Goal: Task Accomplishment & Management: Complete application form

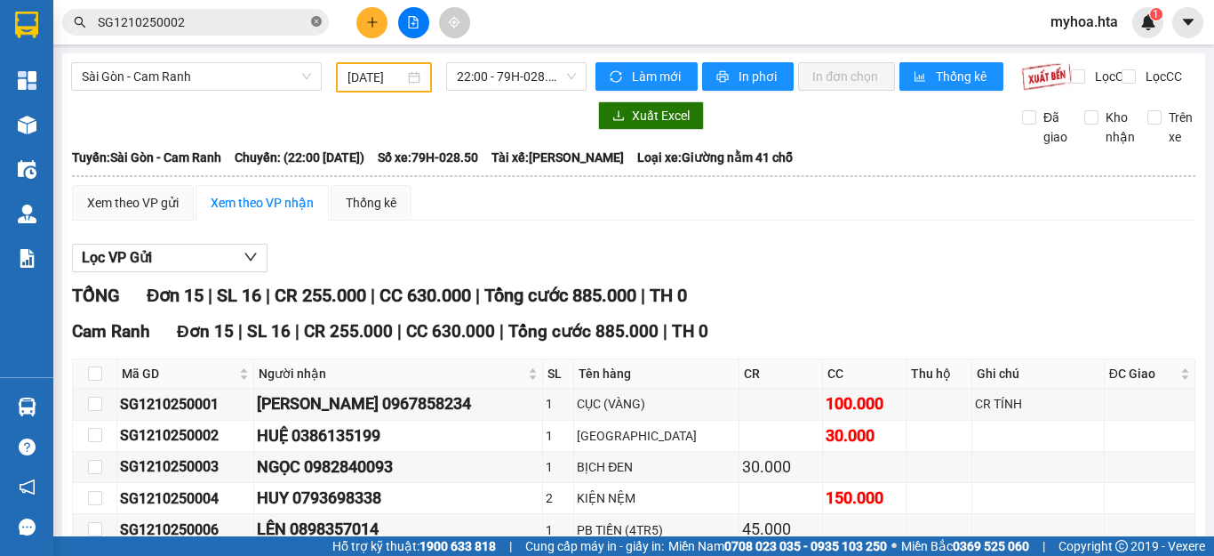
click at [316, 23] on icon "close-circle" at bounding box center [316, 21] width 11 height 11
click at [375, 20] on icon "plus" at bounding box center [372, 22] width 12 height 12
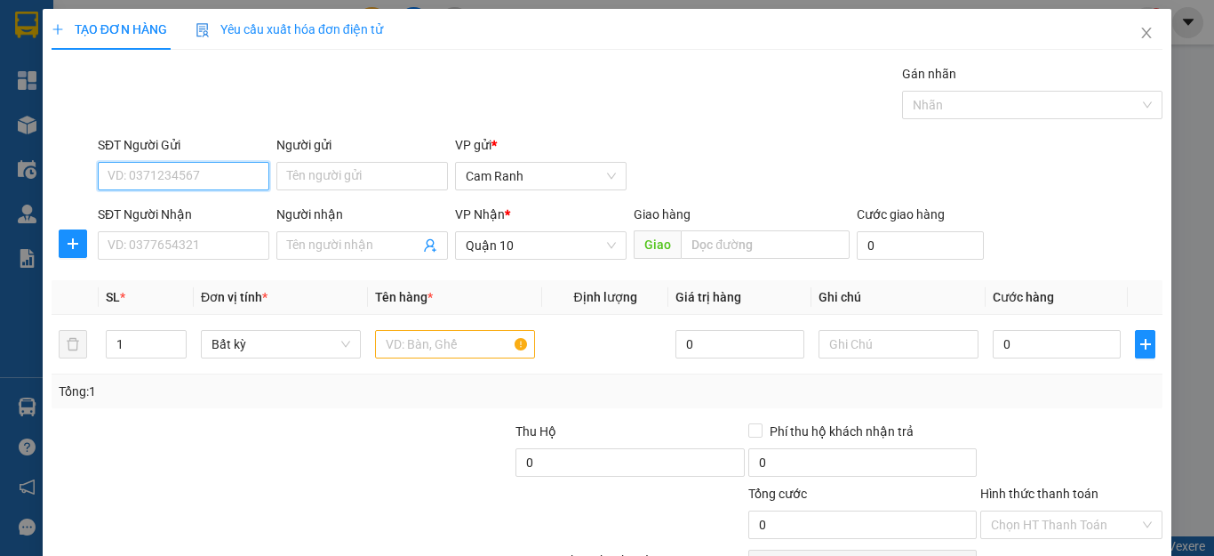
click at [196, 177] on input "SĐT Người Gửi" at bounding box center [184, 176] width 172 height 28
type input "0976701784"
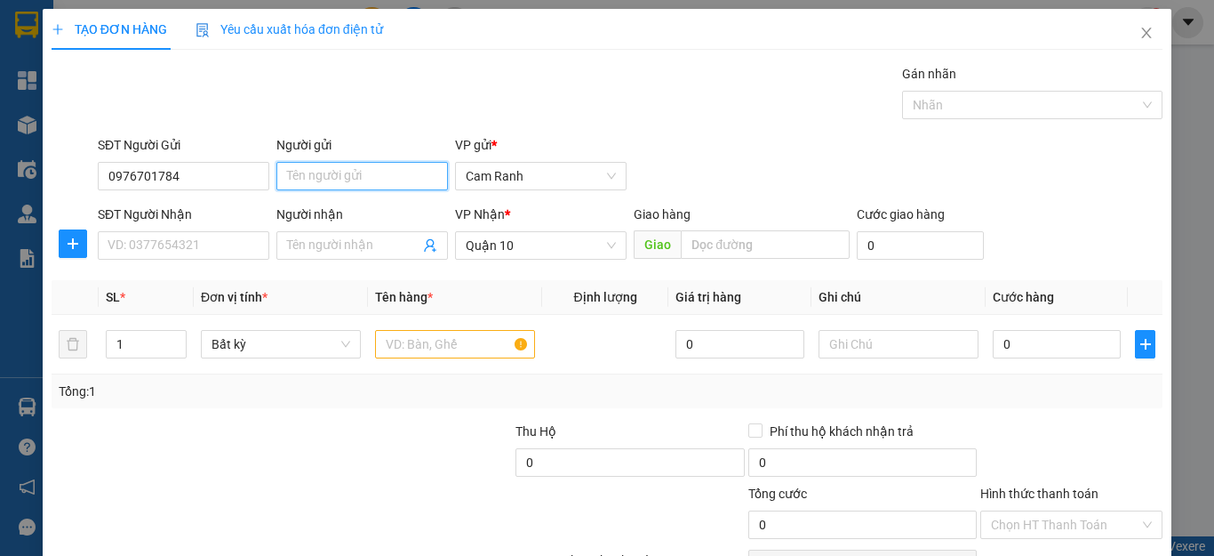
click at [310, 183] on input "Người gửi" at bounding box center [363, 176] width 172 height 28
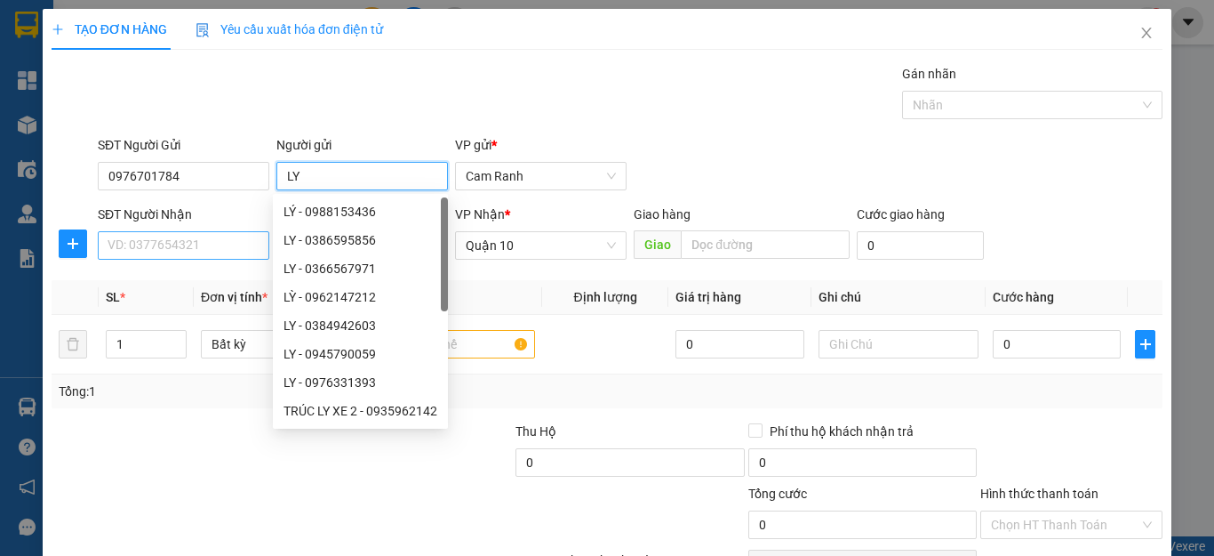
type input "LY"
click at [144, 251] on input "SĐT Người Nhận" at bounding box center [184, 245] width 172 height 28
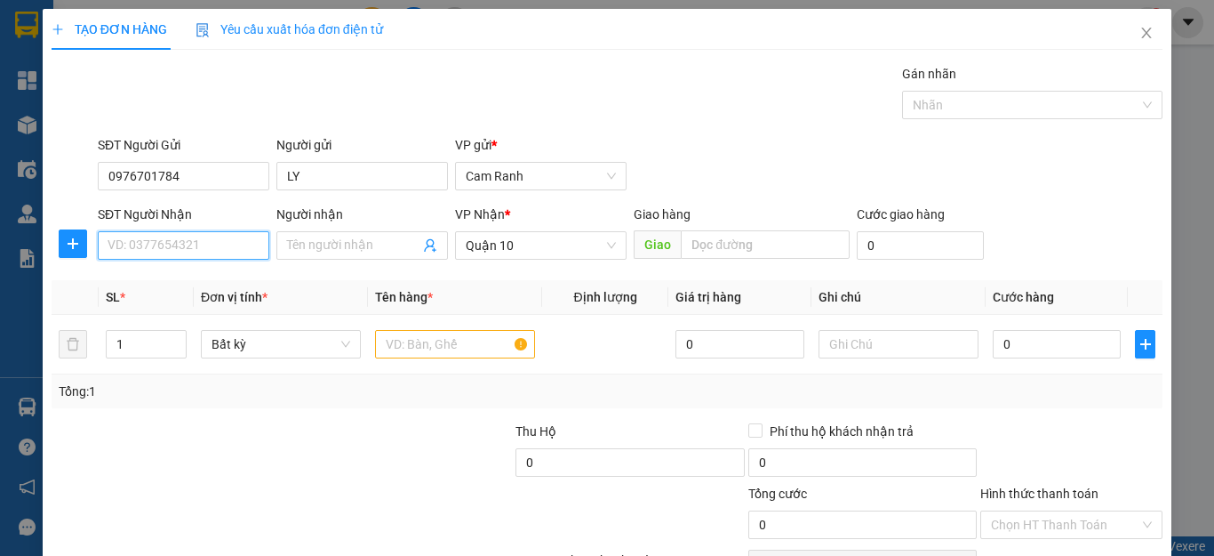
click at [144, 251] on input "SĐT Người Nhận" at bounding box center [184, 245] width 172 height 28
click at [209, 277] on div "0909502052 - SANG" at bounding box center [182, 281] width 148 height 20
type input "0909502052"
type input "SANG"
type input "50.000"
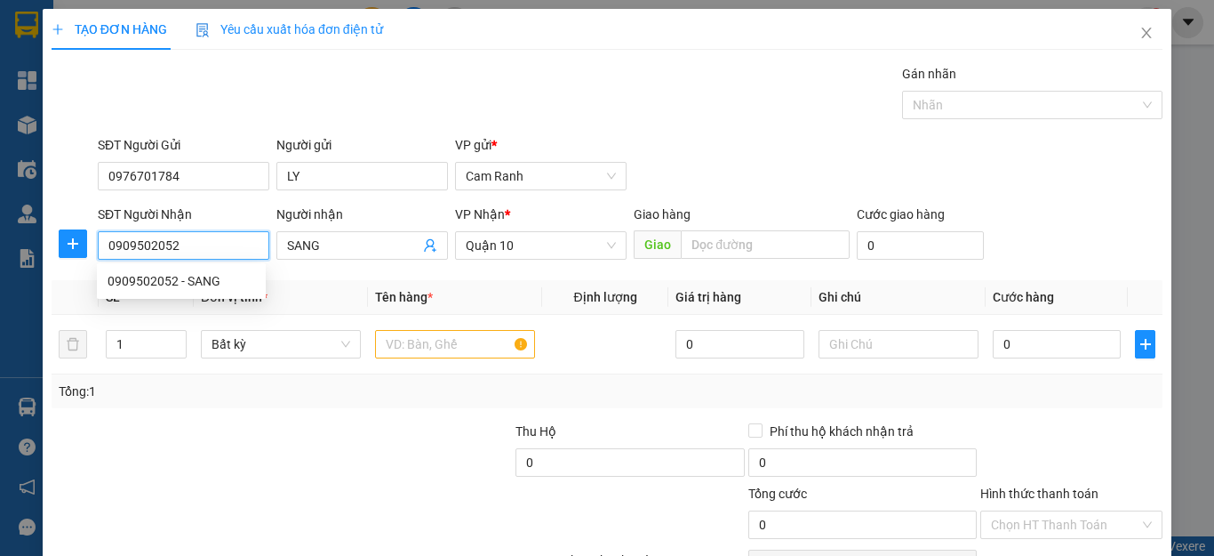
type input "50.000"
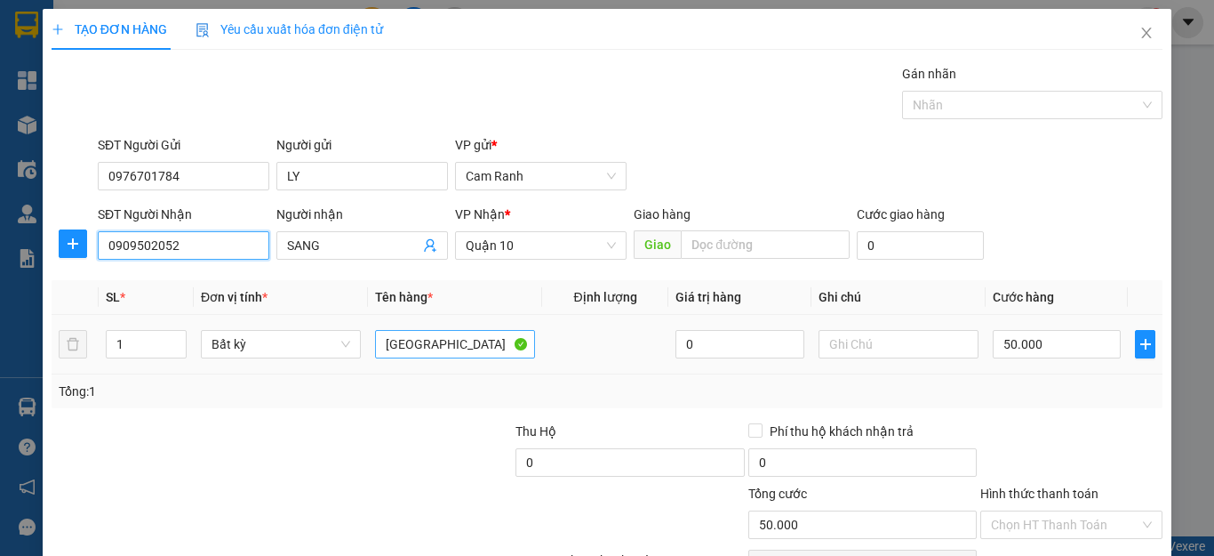
type input "0909502052"
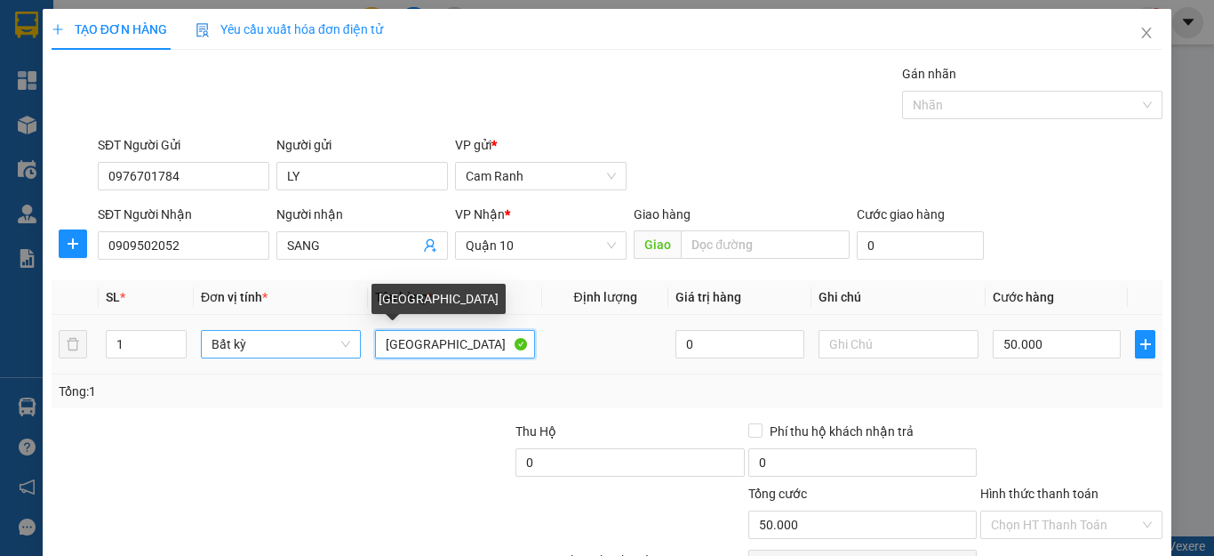
drag, startPoint x: 442, startPoint y: 349, endPoint x: 356, endPoint y: 345, distance: 86.4
click at [356, 345] on tr "1 Bất kỳ TX 0 50.000" at bounding box center [607, 345] width 1111 height 60
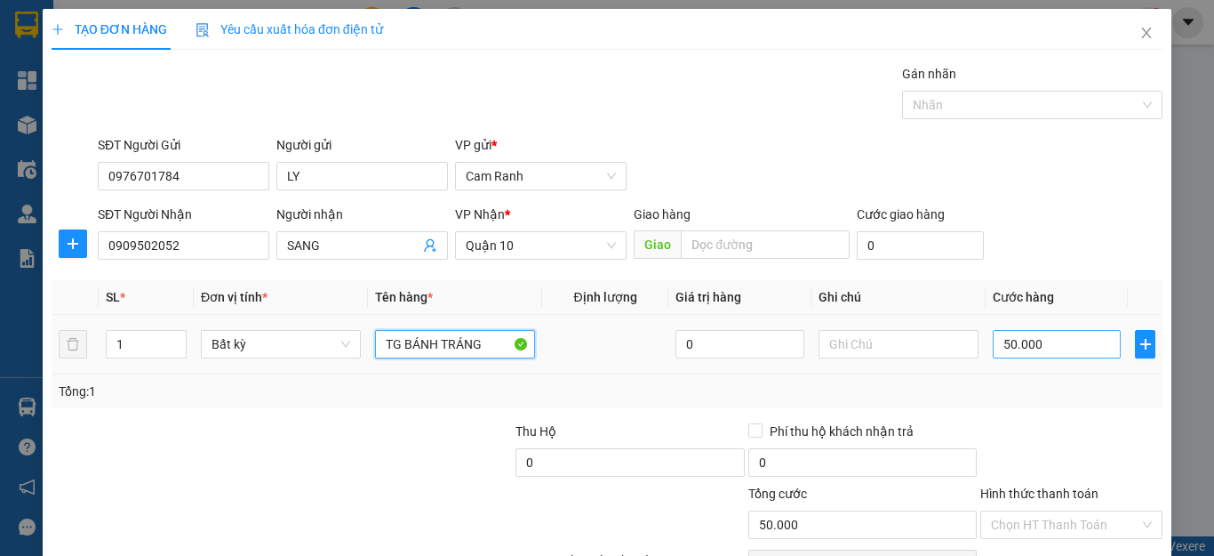
type input "TG BÁNH TRÁNG"
click at [1022, 343] on input "50.000" at bounding box center [1057, 344] width 128 height 28
type input "3"
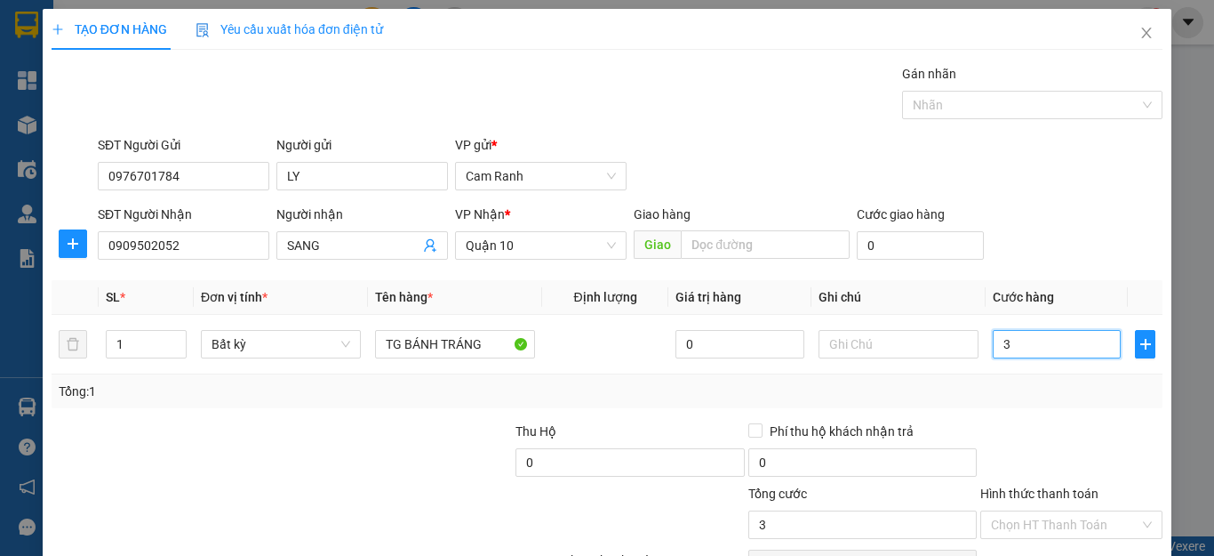
type input "30"
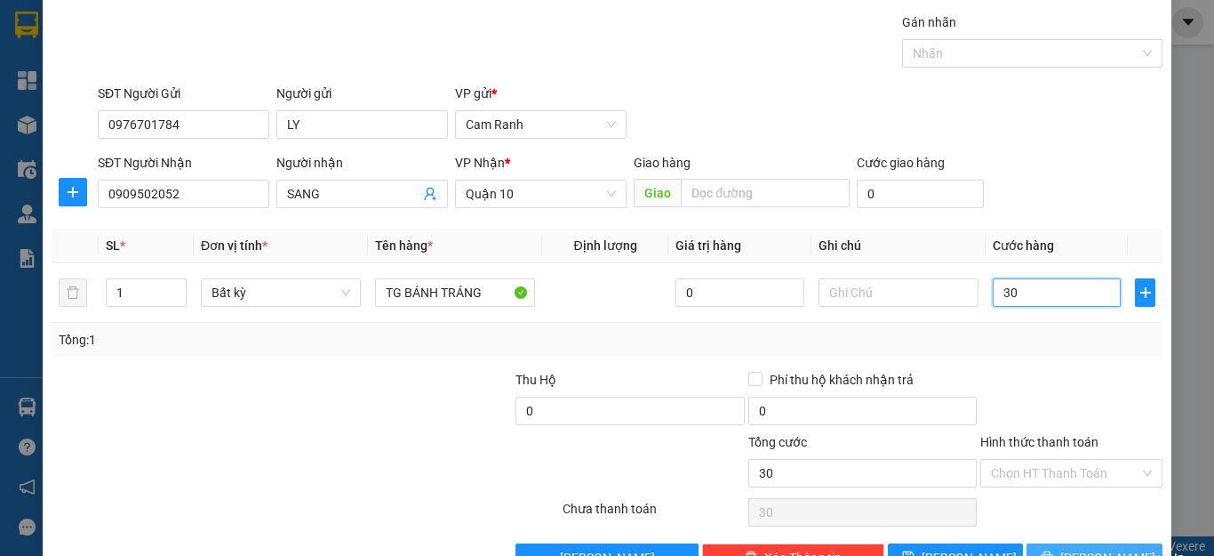
scroll to position [102, 0]
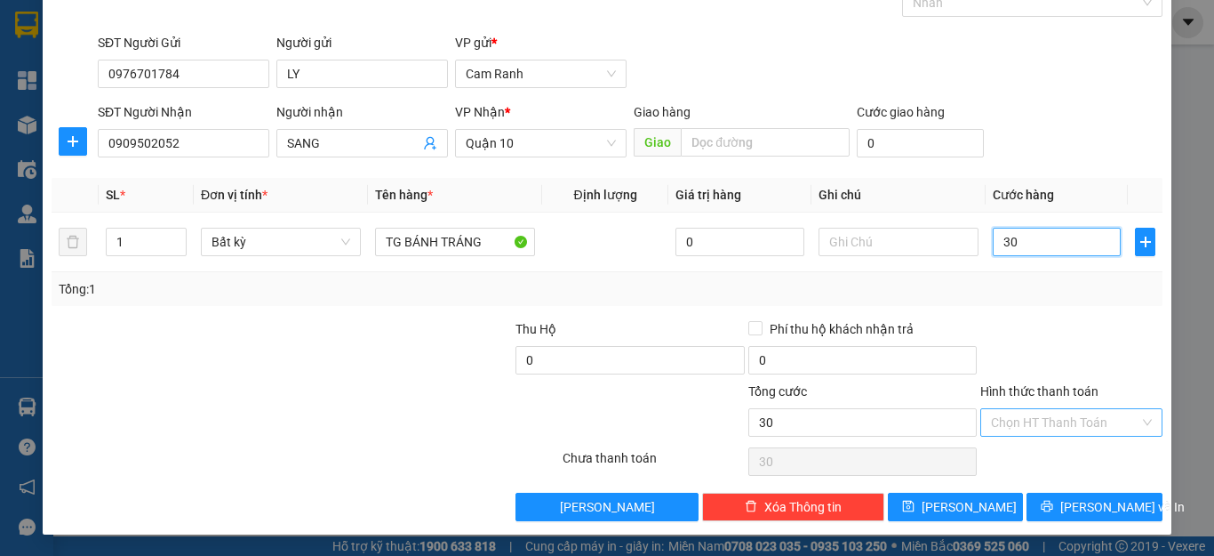
type input "30"
click at [1080, 423] on input "Hình thức thanh toán" at bounding box center [1065, 422] width 148 height 27
type input "30.000"
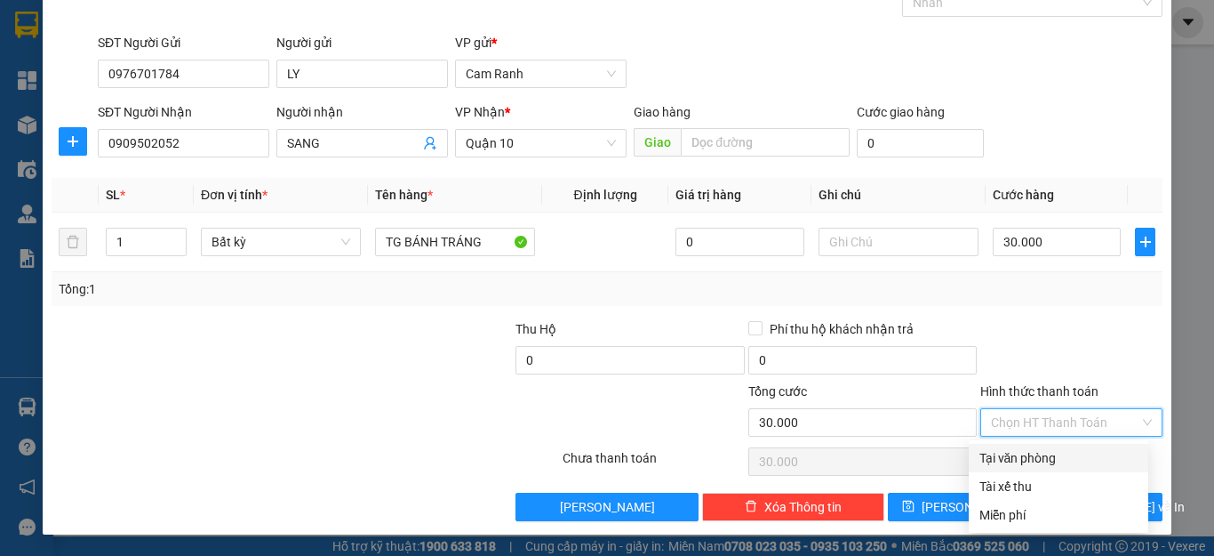
click at [1068, 462] on div "Tại văn phòng" at bounding box center [1059, 458] width 158 height 20
type input "0"
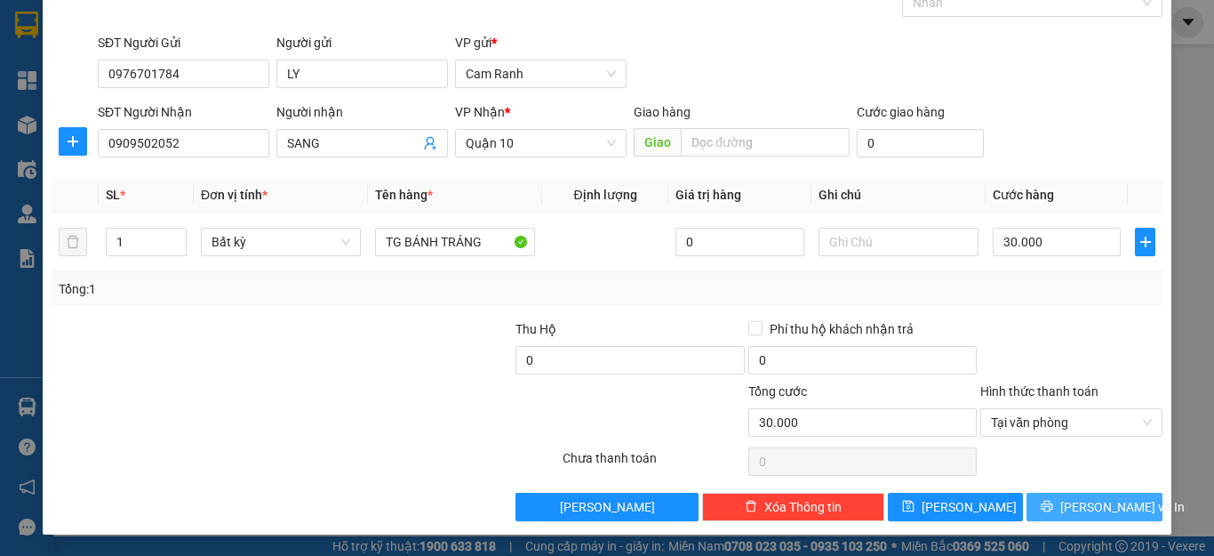
click at [1096, 515] on span "[PERSON_NAME] và In" at bounding box center [1123, 507] width 124 height 20
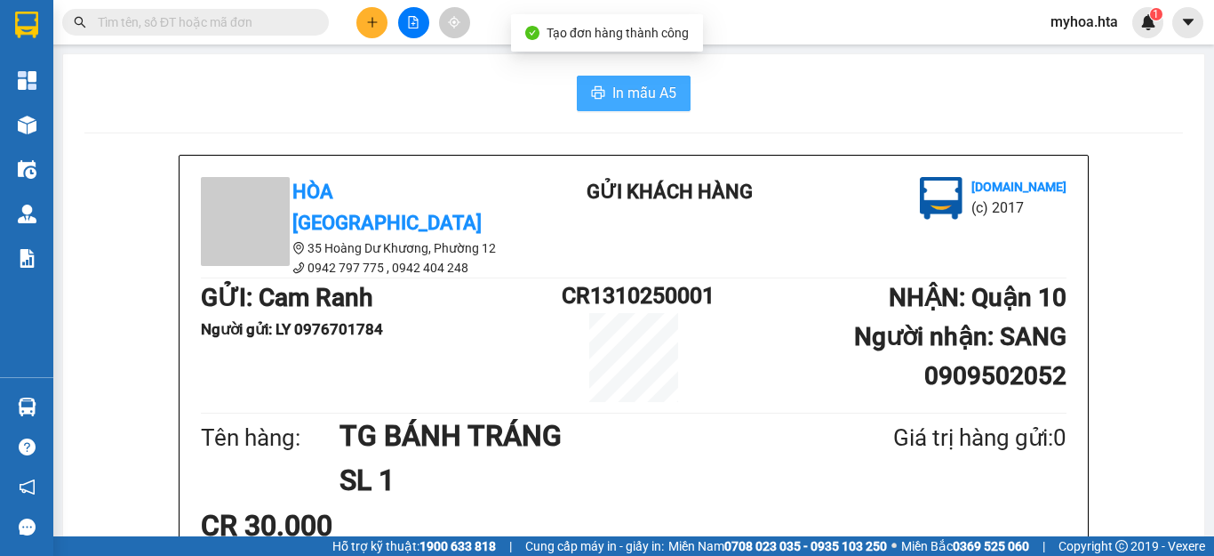
click at [613, 88] on span "In mẫu A5" at bounding box center [645, 93] width 64 height 22
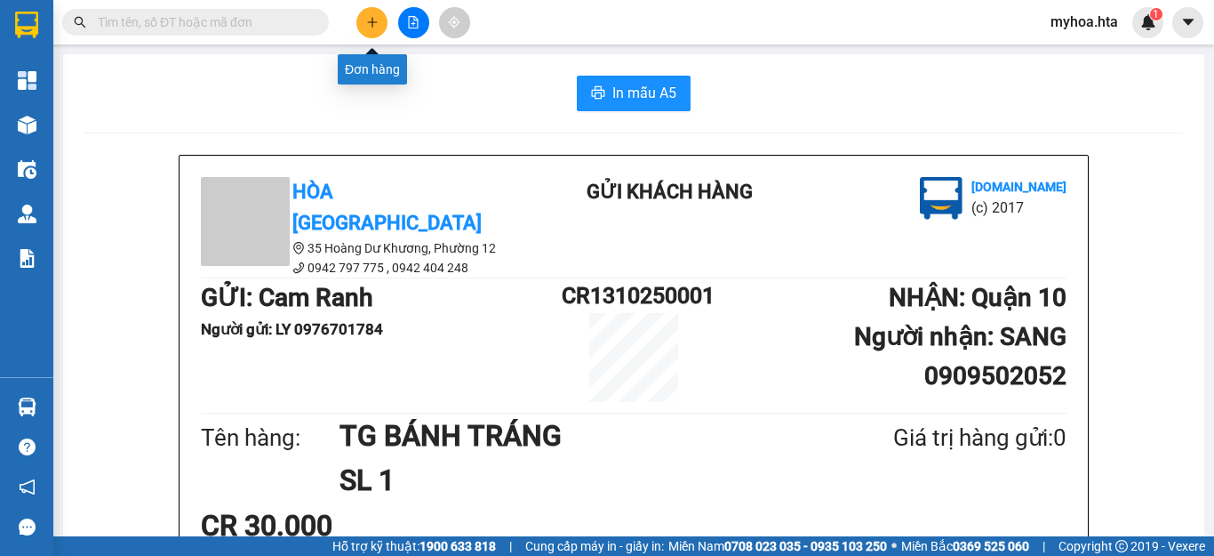
click at [371, 31] on button at bounding box center [372, 22] width 31 height 31
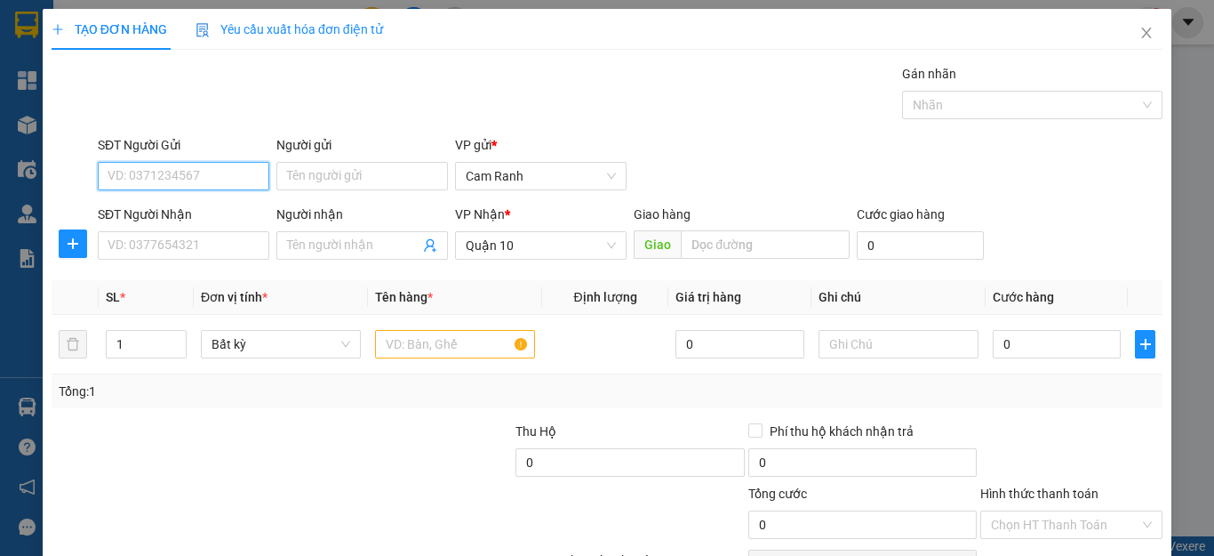
click at [211, 182] on input "SĐT Người Gửi" at bounding box center [184, 176] width 172 height 28
drag, startPoint x: 218, startPoint y: 166, endPoint x: 218, endPoint y: 180, distance: 14.2
click at [218, 180] on input "SĐT Người Gửi" at bounding box center [184, 176] width 172 height 28
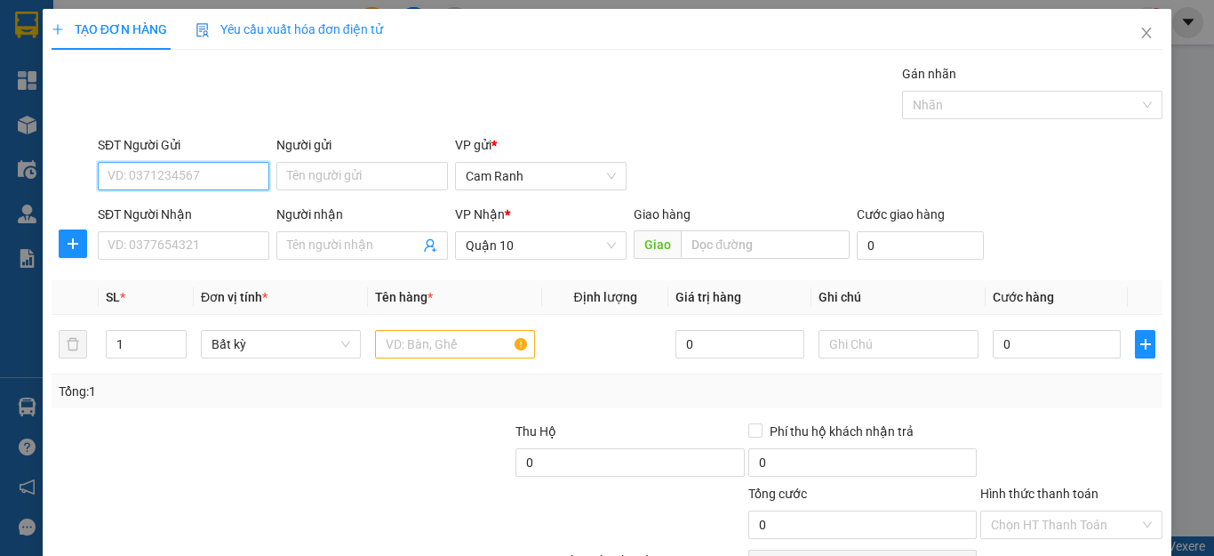
click at [218, 180] on input "SĐT Người Gửi" at bounding box center [184, 176] width 172 height 28
click at [184, 220] on div "0907915161 - CHÂU" at bounding box center [182, 212] width 148 height 20
type input "0907915161"
type input "CHÂU"
type input "0907915161"
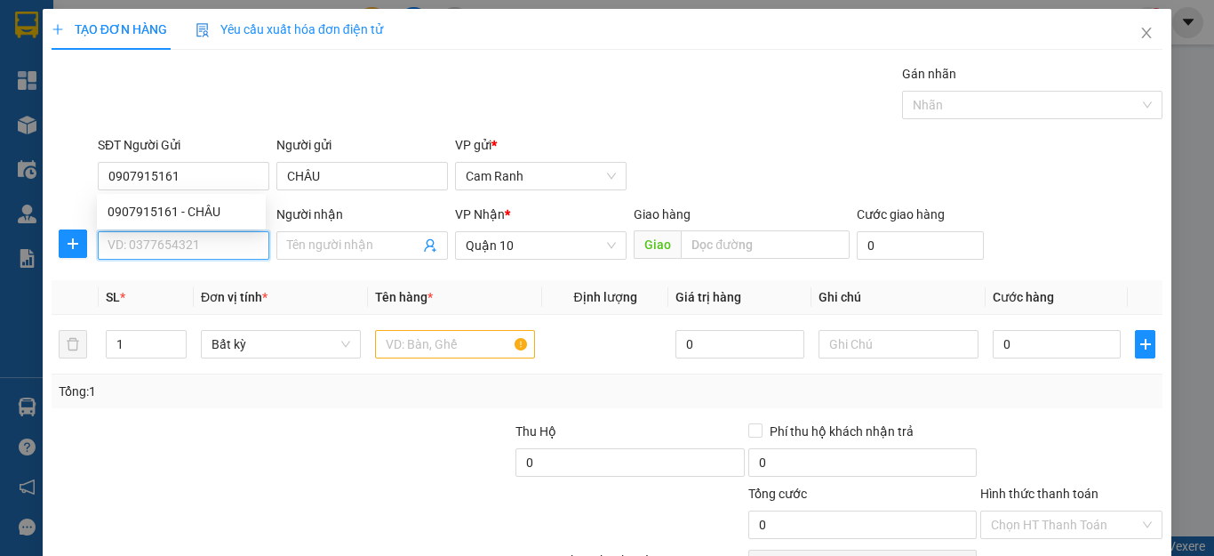
type input "70.000"
click at [188, 242] on input "SĐT Người Nhận" at bounding box center [184, 245] width 172 height 28
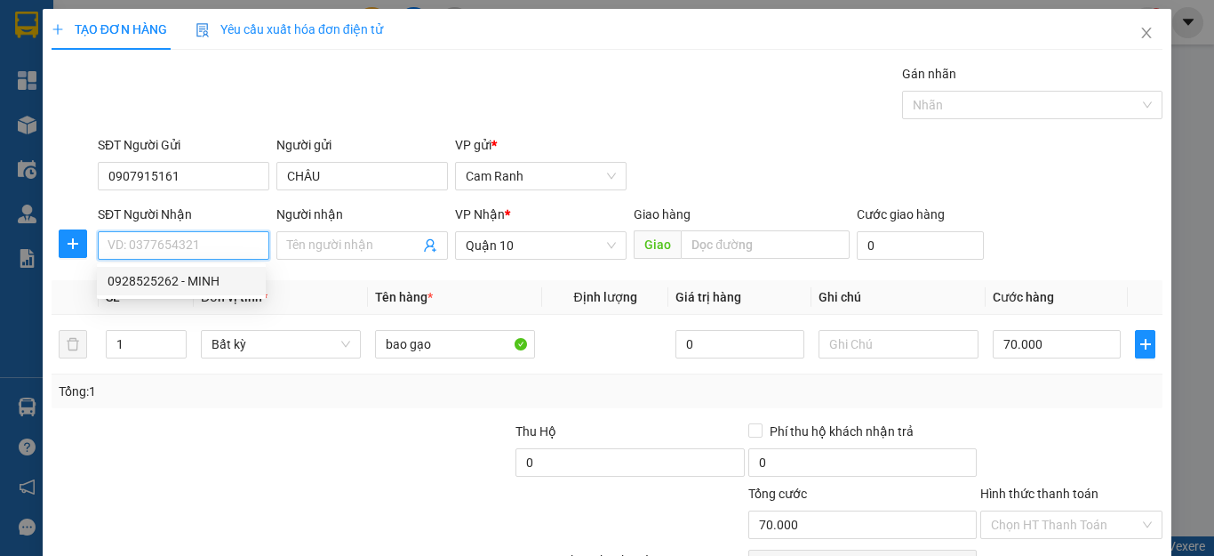
click at [211, 271] on div "0928525262 - MINH" at bounding box center [182, 281] width 148 height 20
type input "0928525262"
type input "MINH"
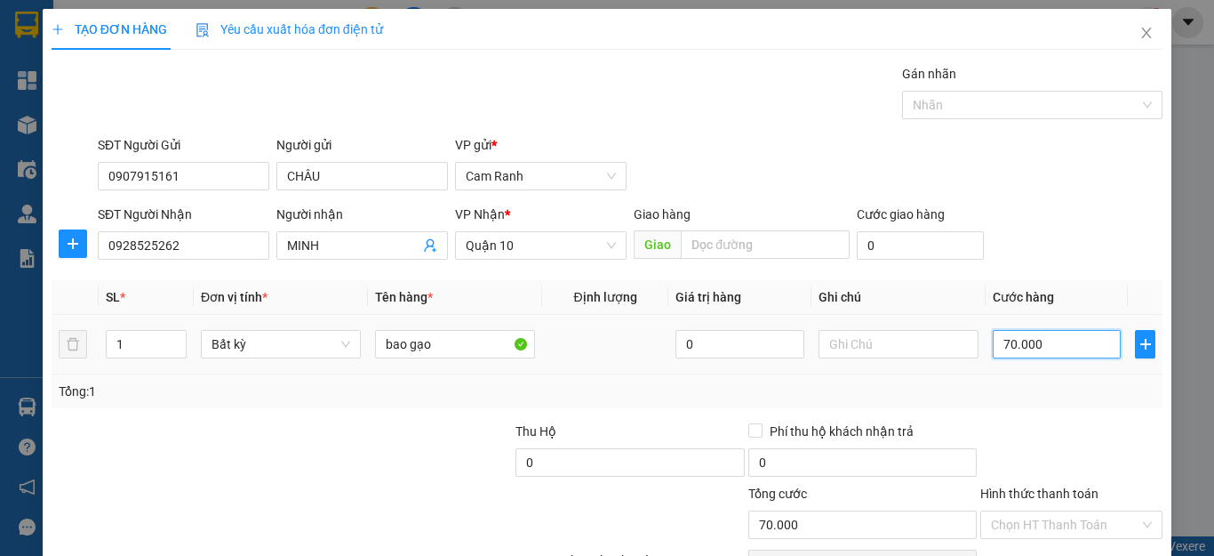
click at [1021, 344] on input "70.000" at bounding box center [1057, 344] width 128 height 28
type input "5"
type input "50"
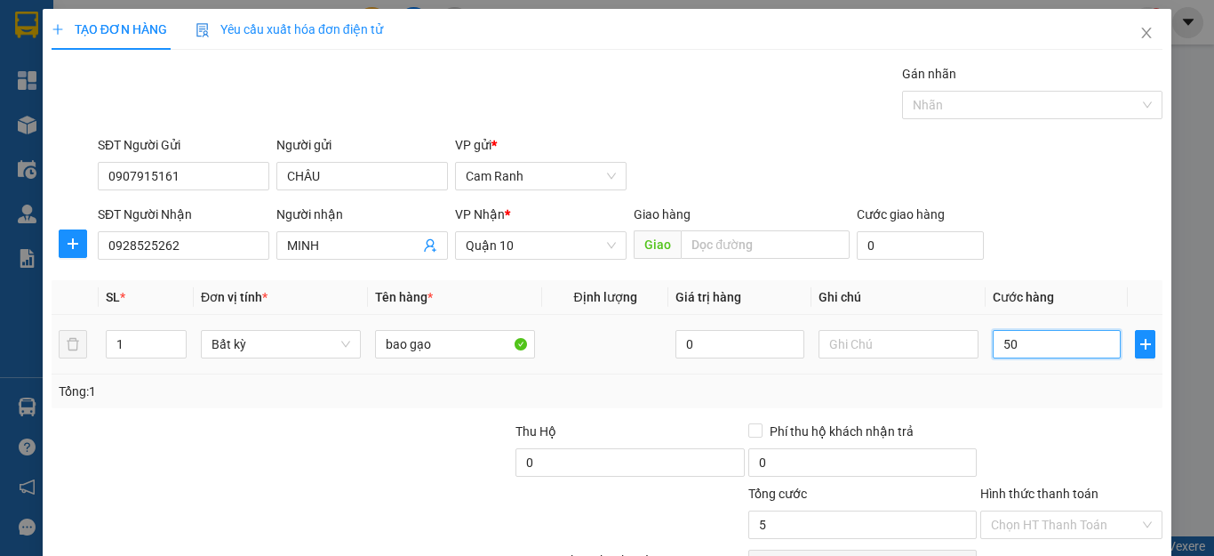
type input "50"
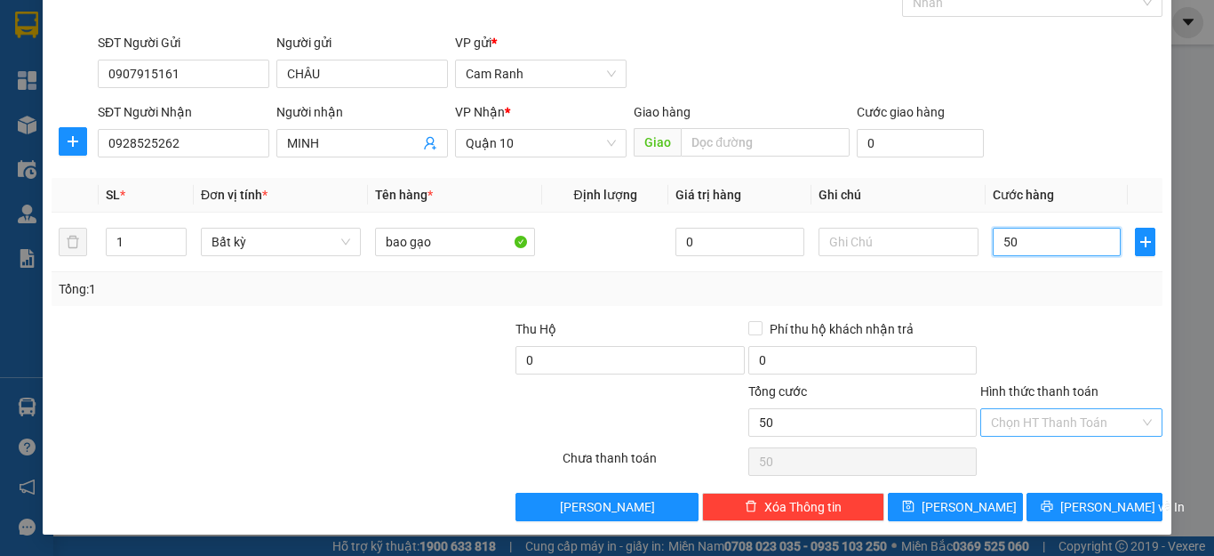
type input "50"
type input "50.000"
drag, startPoint x: 1086, startPoint y: 426, endPoint x: 1084, endPoint y: 437, distance: 11.0
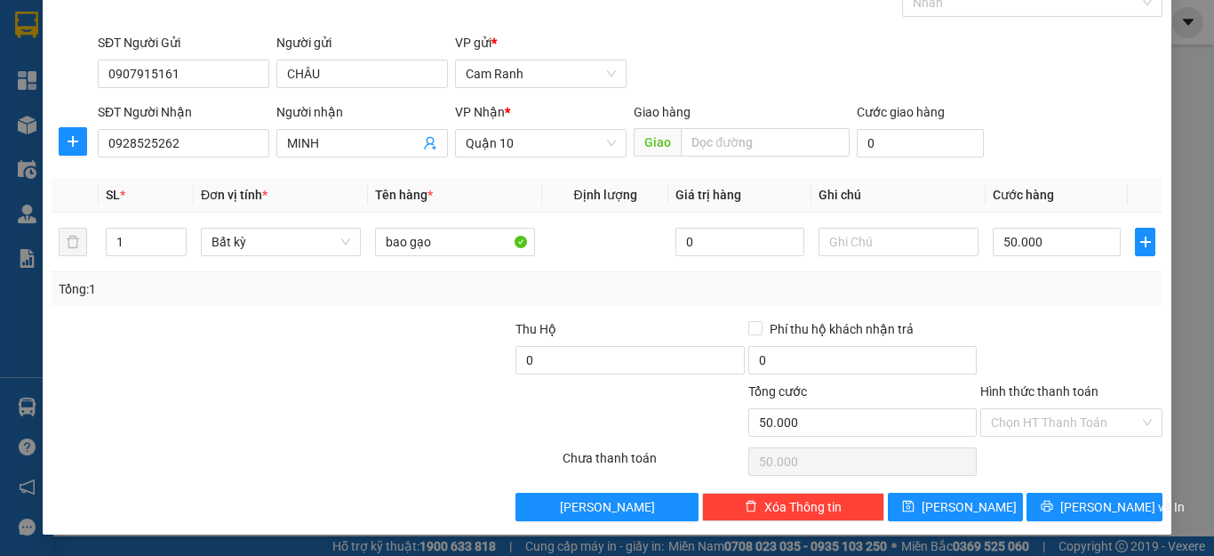
click at [1086, 430] on input "Hình thức thanh toán" at bounding box center [1065, 422] width 148 height 27
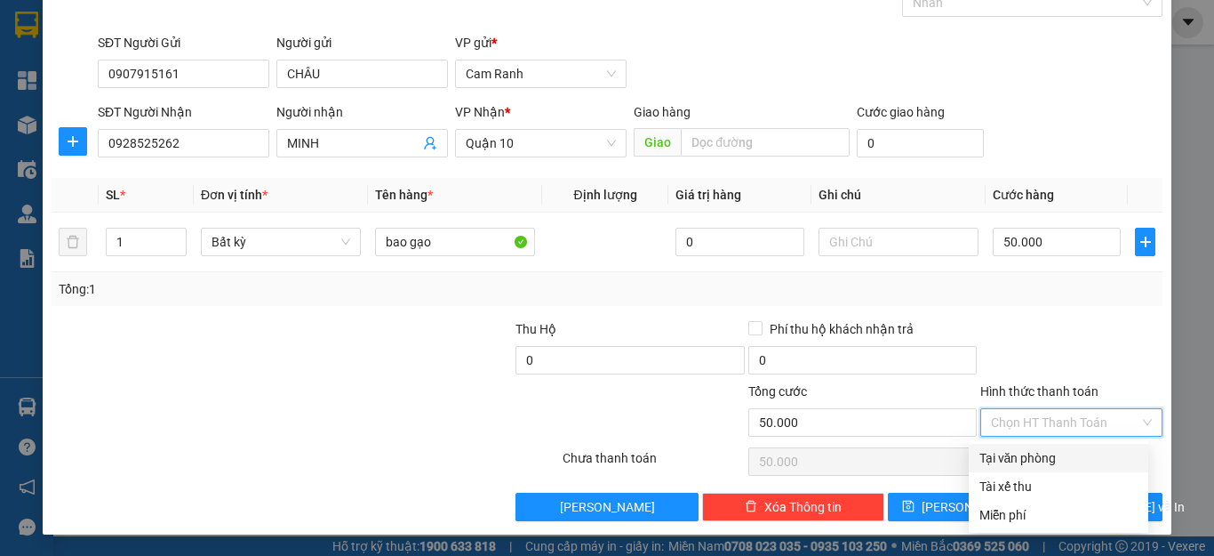
click at [1079, 461] on div "Tại văn phòng" at bounding box center [1059, 458] width 158 height 20
type input "0"
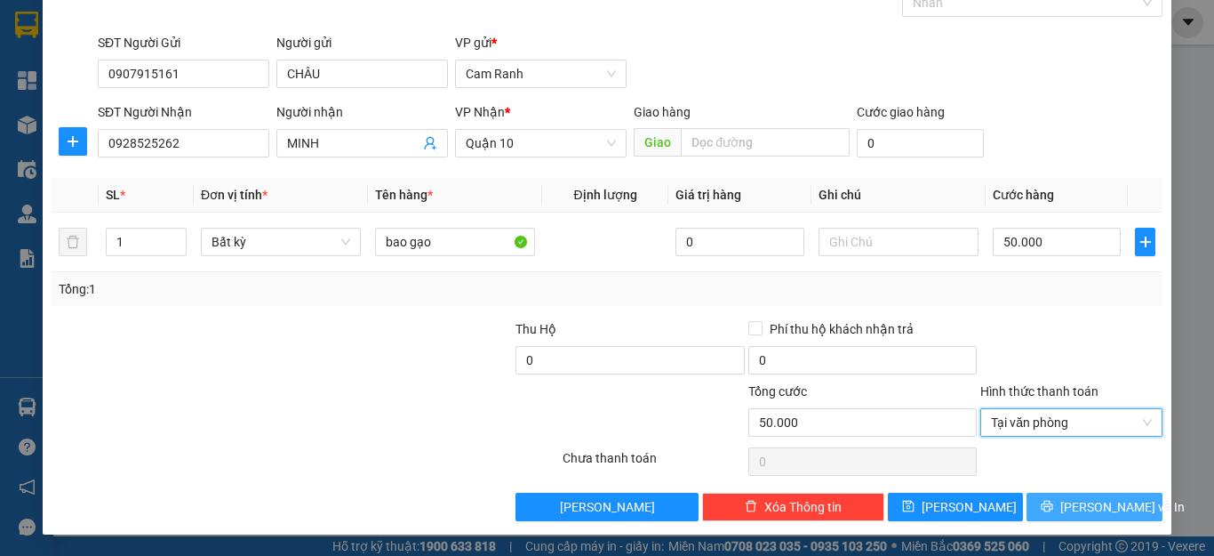
click at [1074, 512] on span "[PERSON_NAME] và In" at bounding box center [1123, 507] width 124 height 20
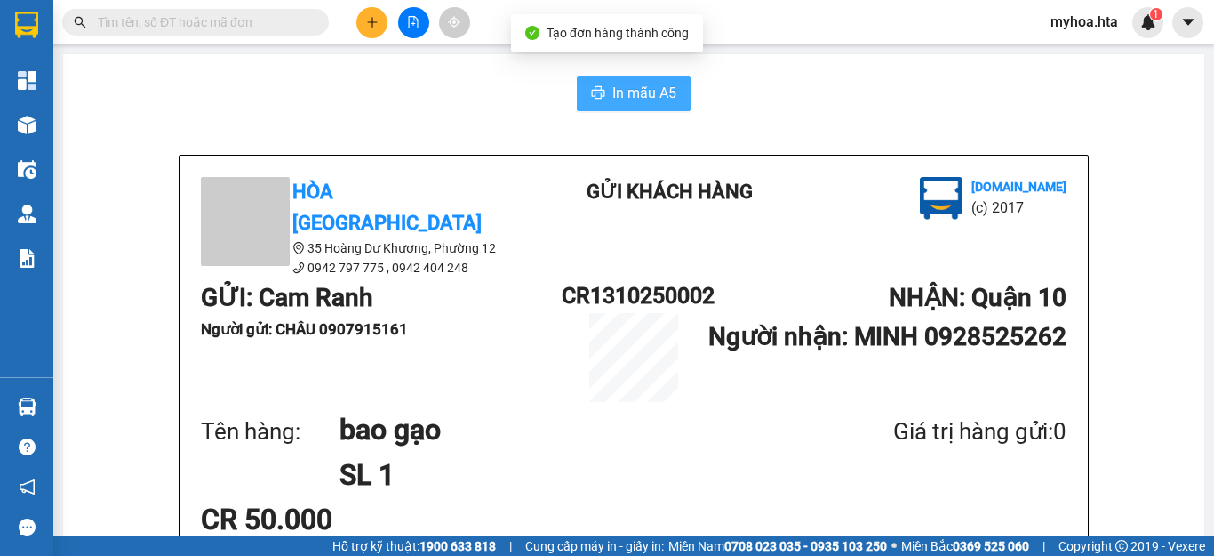
click at [642, 92] on span "In mẫu A5" at bounding box center [645, 93] width 64 height 22
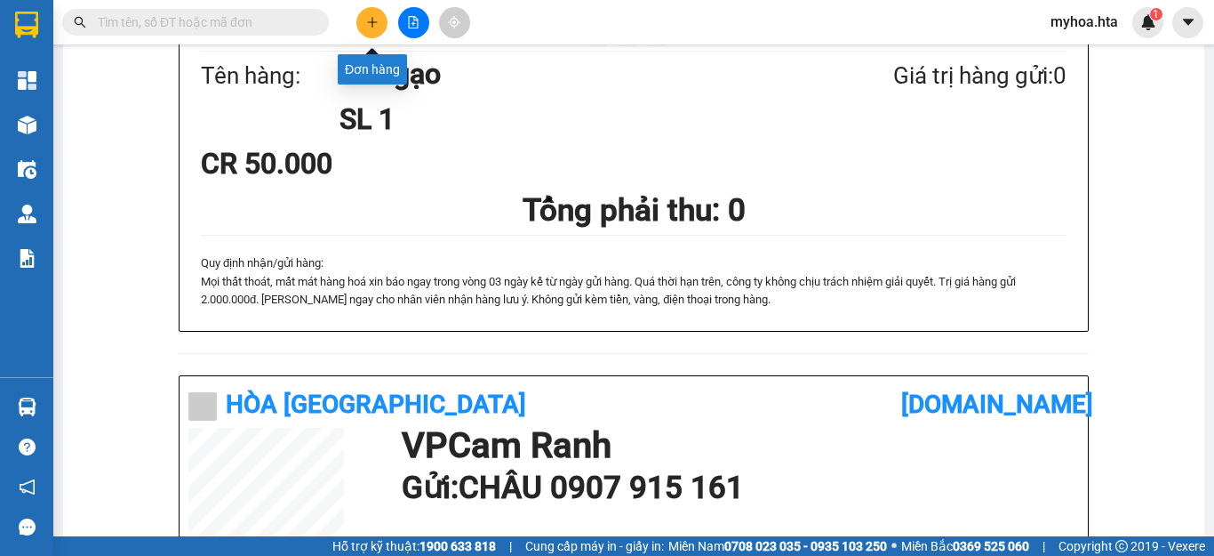
click at [374, 18] on icon "plus" at bounding box center [372, 22] width 12 height 12
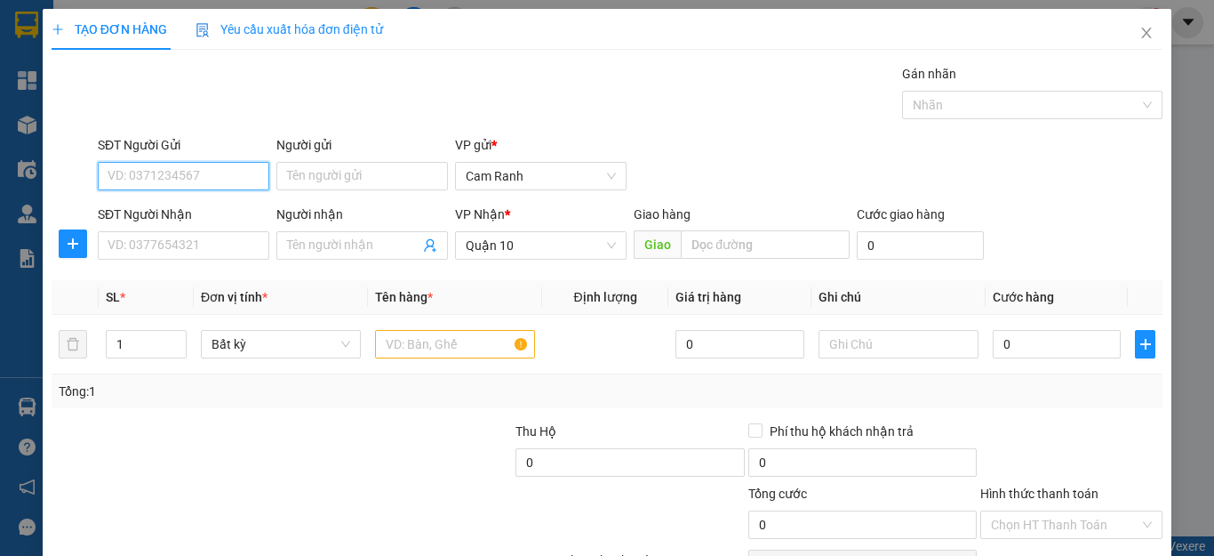
click at [186, 168] on input "SĐT Người Gửi" at bounding box center [184, 176] width 172 height 28
type input "0914073745"
drag, startPoint x: 228, startPoint y: 212, endPoint x: 228, endPoint y: 230, distance: 17.8
click at [228, 214] on div "0914073745 - LY" at bounding box center [182, 212] width 148 height 20
type input "LY"
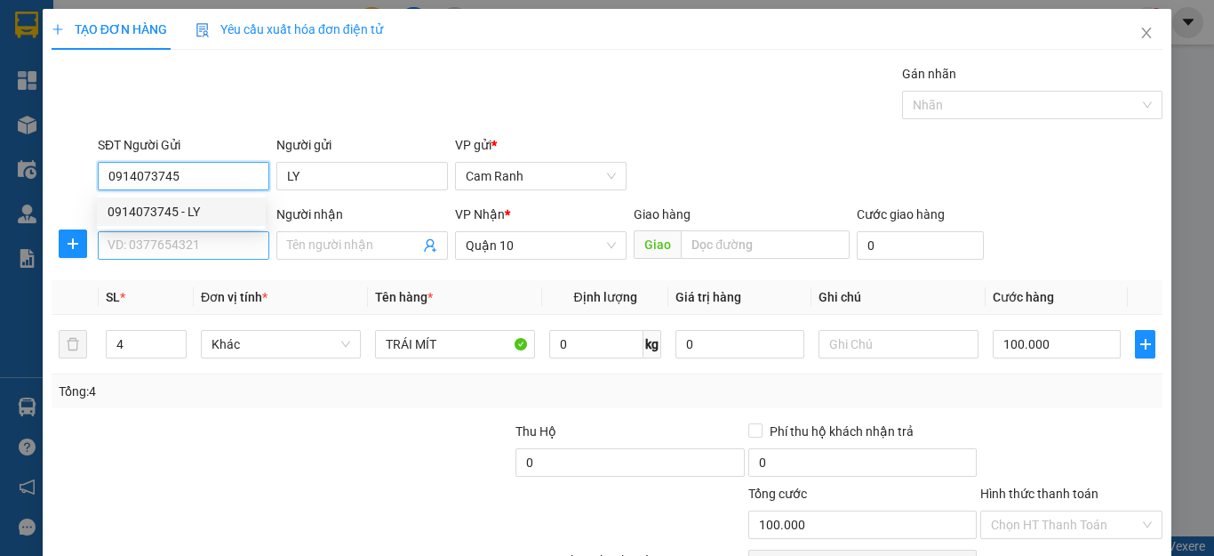
type input "100.000"
type input "0914073745"
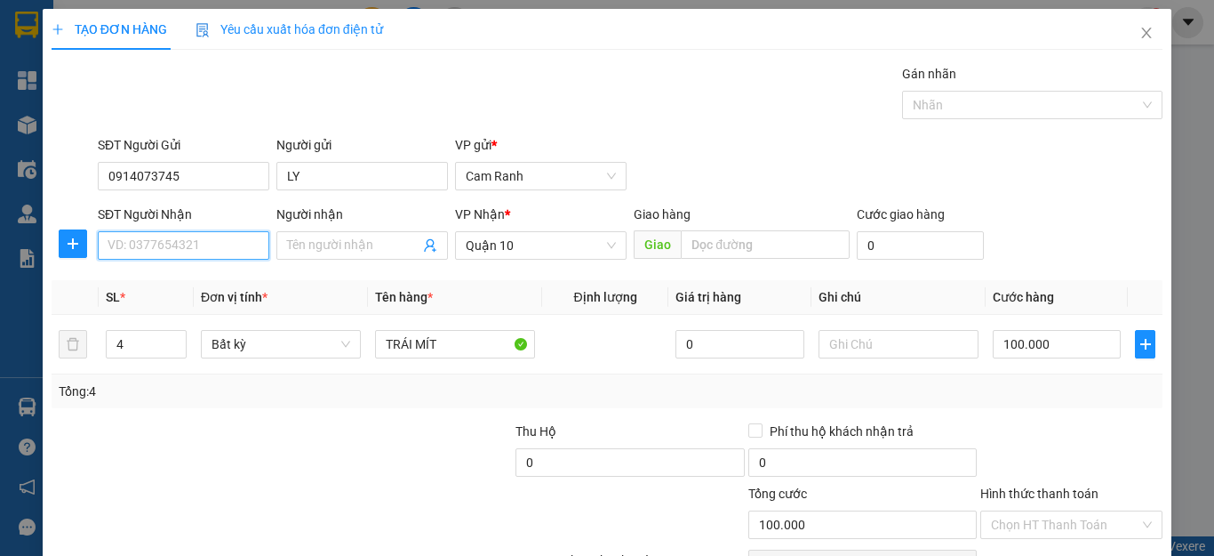
click at [224, 245] on input "SĐT Người Nhận" at bounding box center [184, 245] width 172 height 28
click at [225, 286] on div "0946057956 - HIỀN" at bounding box center [182, 281] width 148 height 20
type input "0946057956"
type input "HIỀN"
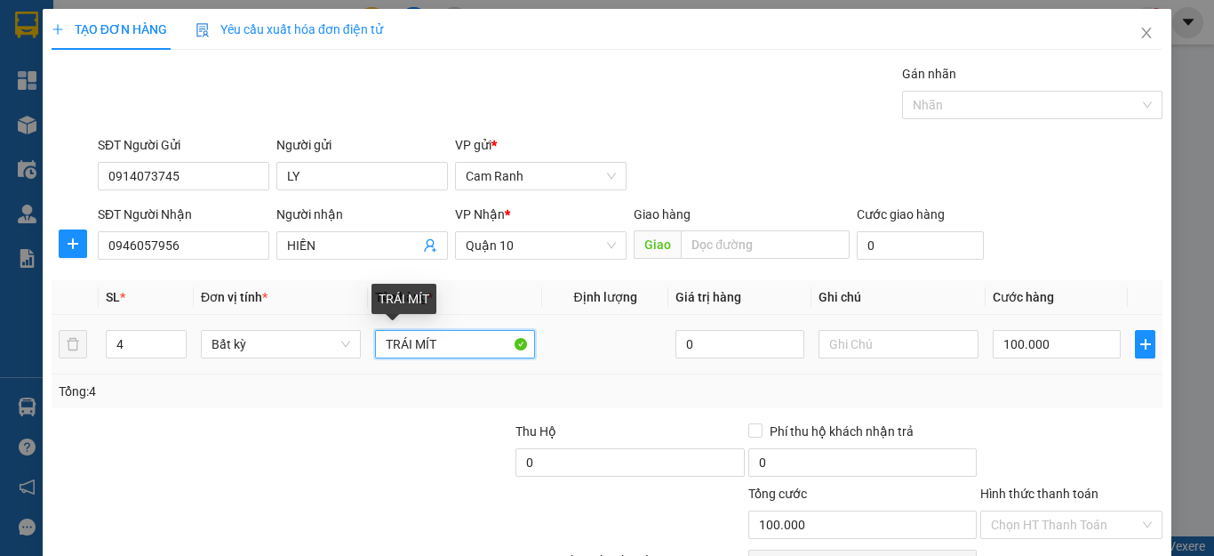
click at [466, 341] on input "TRÁI MÍT" at bounding box center [455, 344] width 160 height 28
type input "THÙNG XOÀI"
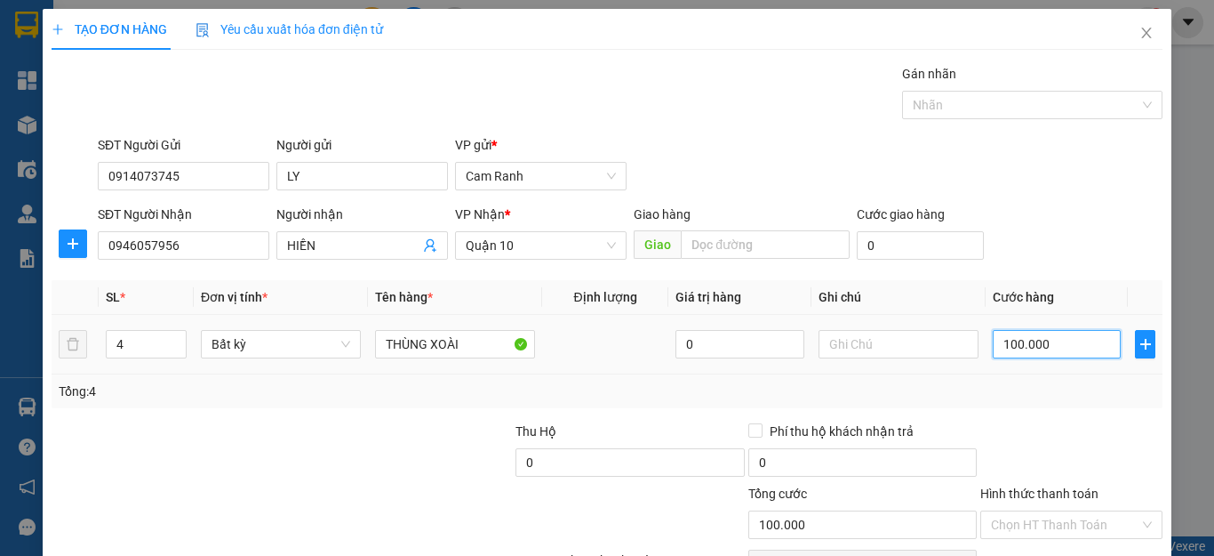
click at [1043, 354] on input "100.000" at bounding box center [1057, 344] width 128 height 28
click at [1041, 341] on input "100.000" at bounding box center [1057, 344] width 128 height 28
type input "10.000"
type input "0"
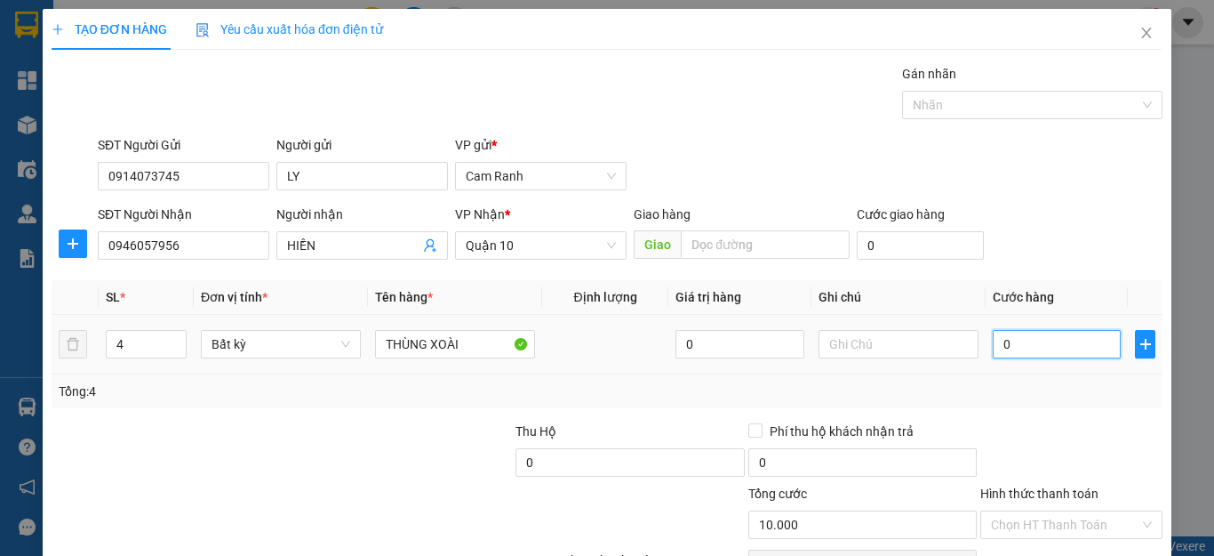
type input "0"
click at [1059, 349] on input "0" at bounding box center [1057, 344] width 128 height 28
type input "04"
type input "4"
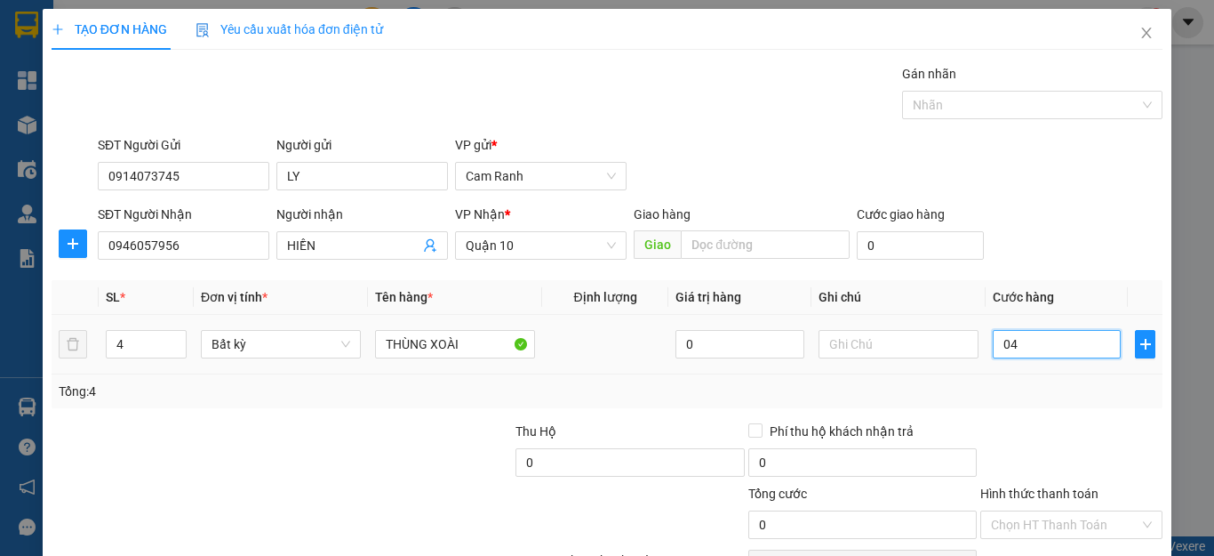
type input "4"
type input "40"
type input "0.400"
type input "400"
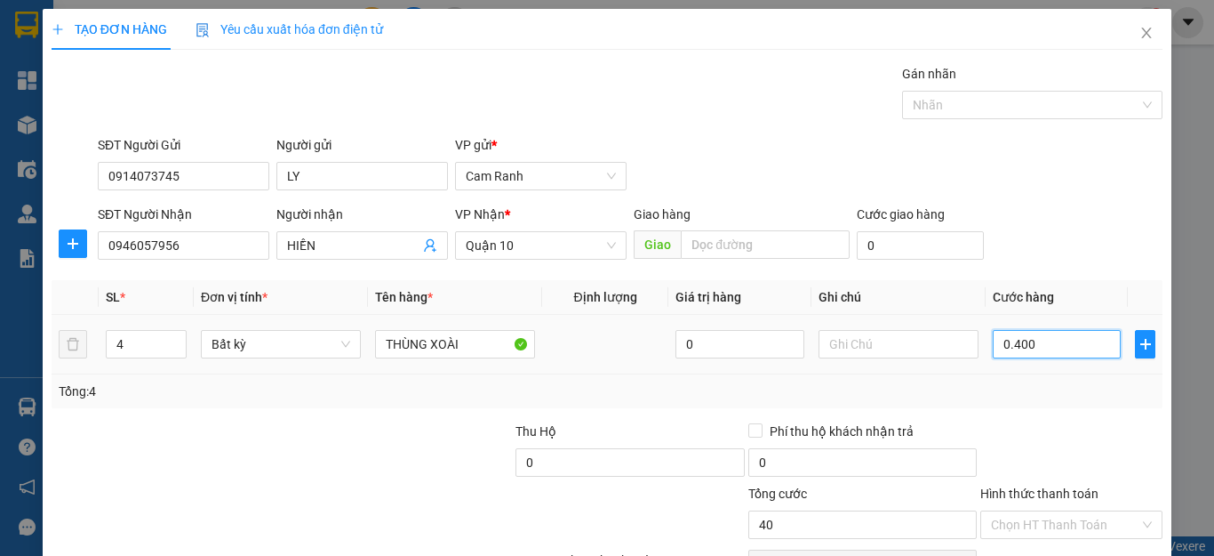
type input "400"
type input "04.000"
type input "4.000"
type input "040.000"
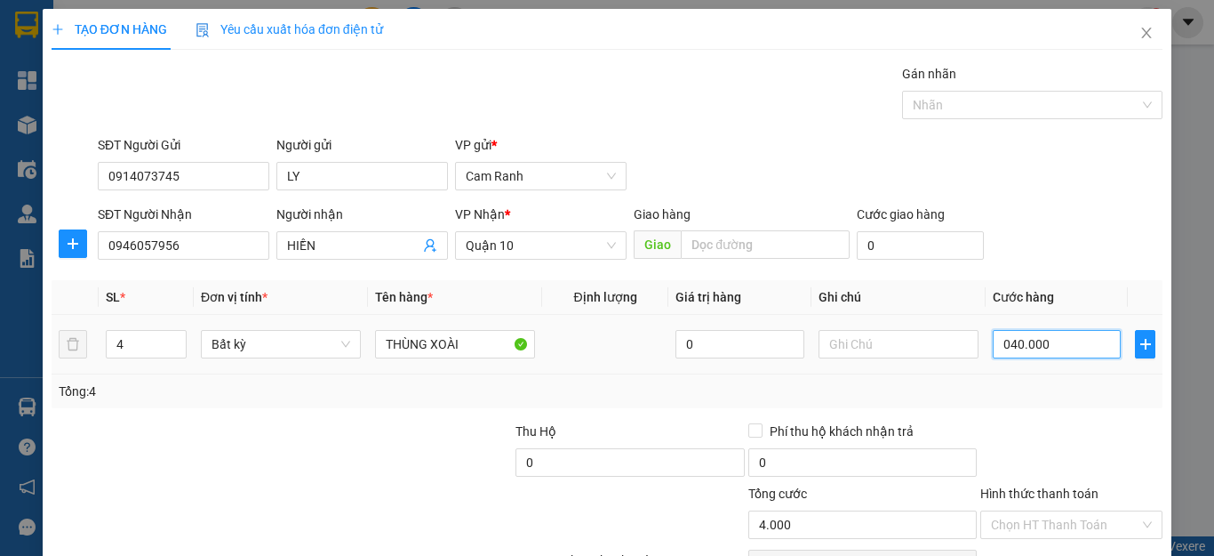
type input "40.000"
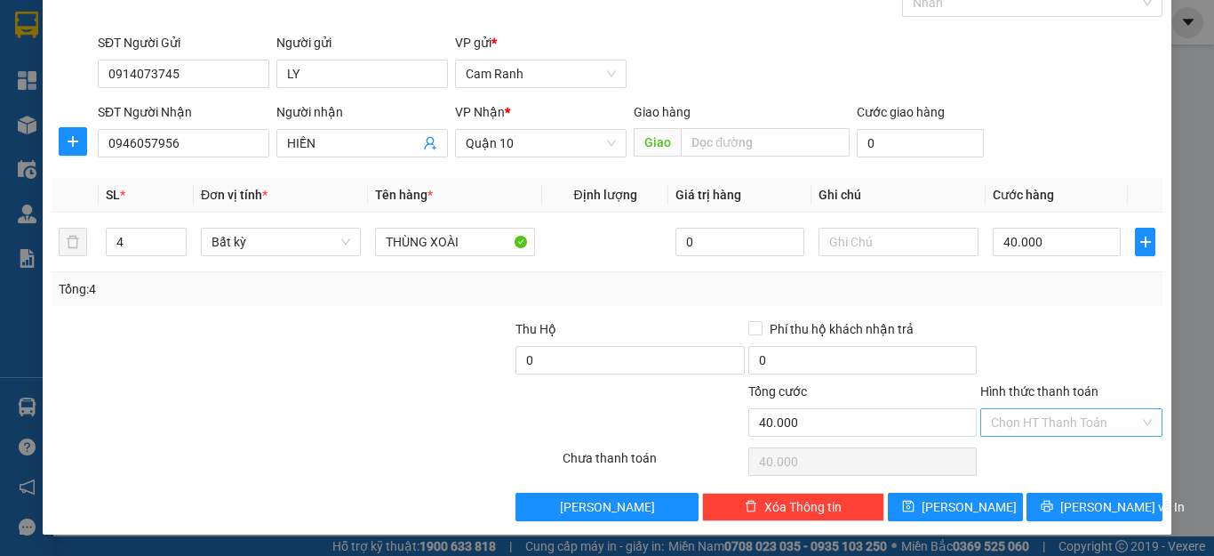
click at [1014, 435] on input "Hình thức thanh toán" at bounding box center [1065, 422] width 148 height 27
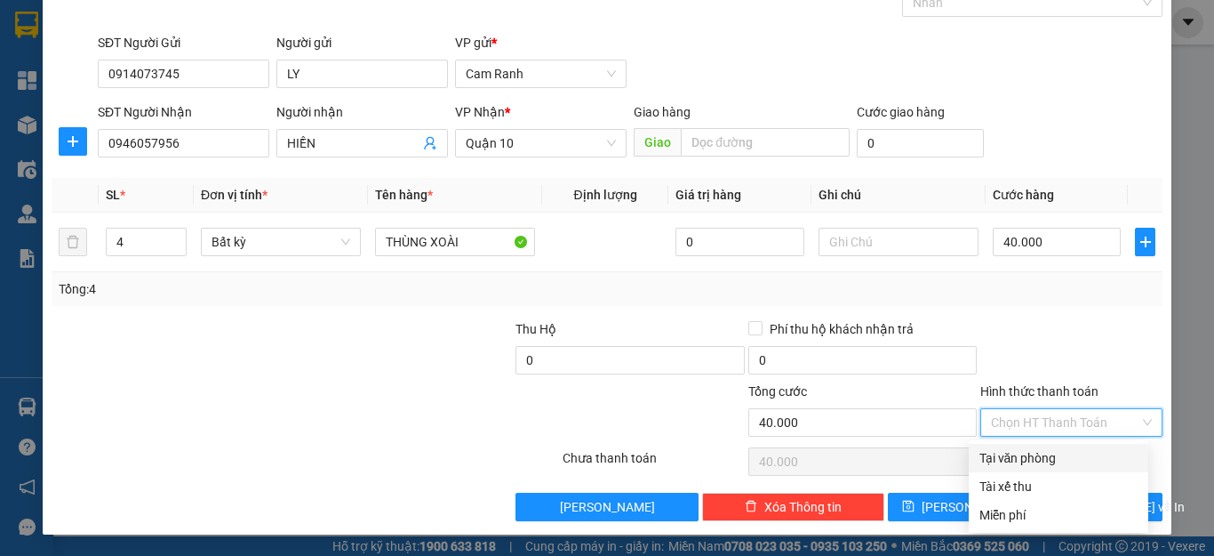
click at [1017, 454] on div "Tại văn phòng" at bounding box center [1059, 458] width 158 height 20
type input "0"
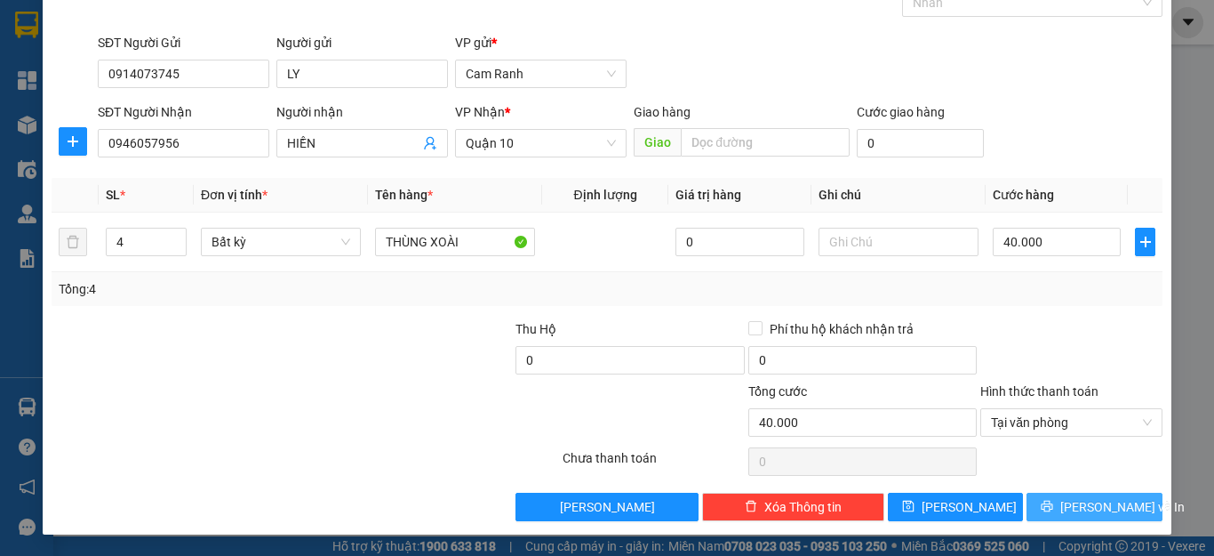
click at [1054, 510] on icon "printer" at bounding box center [1047, 506] width 12 height 12
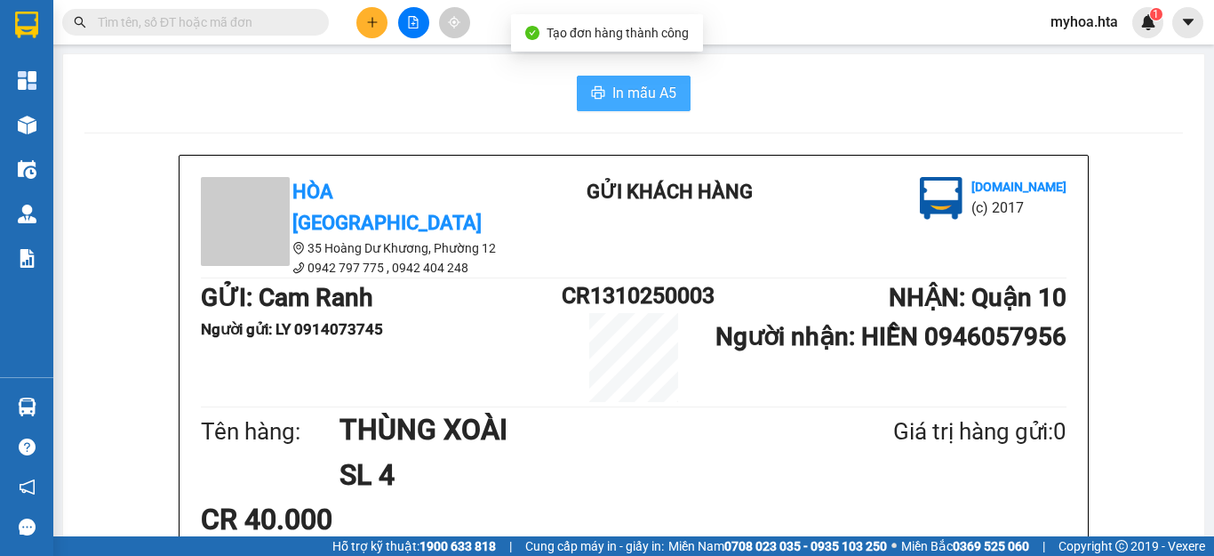
click at [650, 92] on span "In mẫu A5" at bounding box center [645, 93] width 64 height 22
